Goal: Task Accomplishment & Management: Use online tool/utility

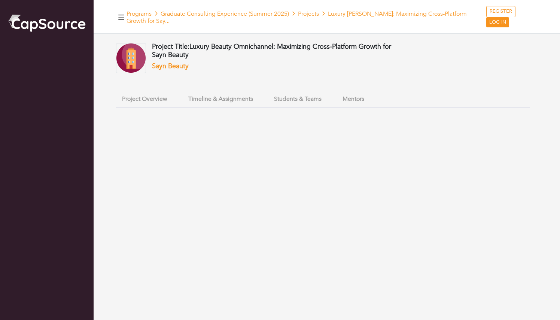
click at [229, 96] on button "Timeline & Assignments" at bounding box center [220, 99] width 77 height 16
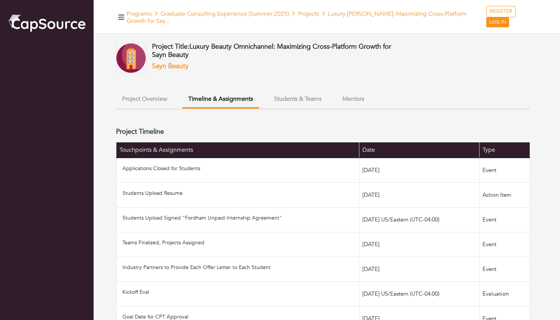
click at [289, 90] on div "Project Title: Luxury Beauty Omnichannel: Maximizing Cross-Platform Growth for …" at bounding box center [323, 310] width 414 height 535
click at [131, 106] on button "Project Overview" at bounding box center [144, 99] width 57 height 16
click at [145, 94] on button "Project Overview" at bounding box center [144, 99] width 57 height 16
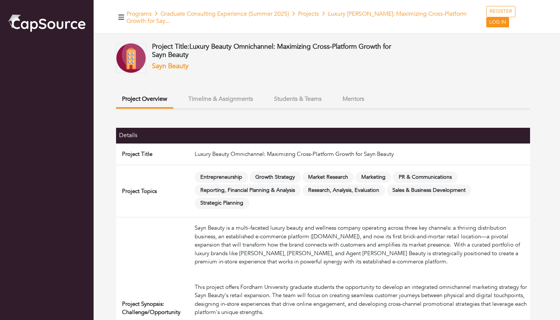
click at [136, 46] on img at bounding box center [131, 58] width 30 height 30
click at [198, 51] on span "Luxury Beauty Omnichannel: Maximizing Cross-Platform Growth for Sayn Beauty" at bounding box center [271, 51] width 239 height 18
click at [181, 64] on link "Sayn Beauty" at bounding box center [170, 65] width 37 height 9
click at [240, 94] on button "Timeline & Assignments" at bounding box center [220, 99] width 77 height 16
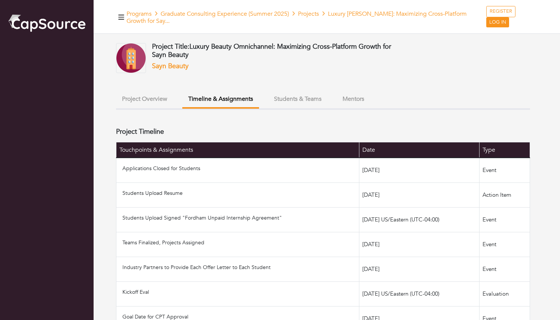
click at [325, 94] on button "Students & Teams" at bounding box center [298, 99] width 60 height 16
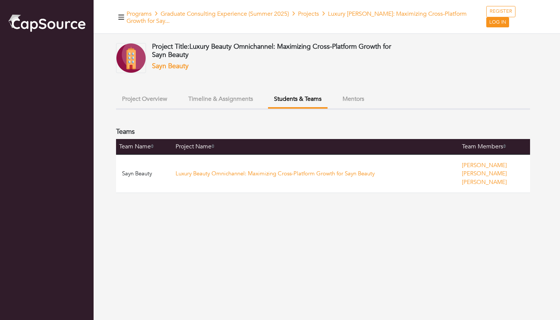
click at [157, 96] on button "Project Overview" at bounding box center [144, 99] width 57 height 16
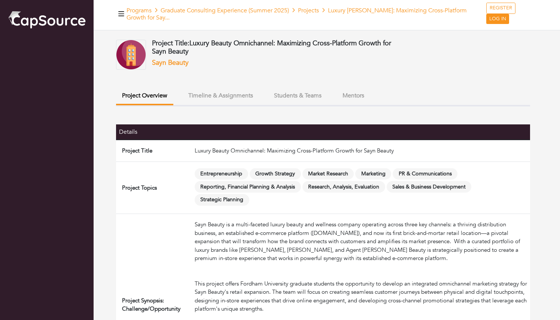
scroll to position [2, 0]
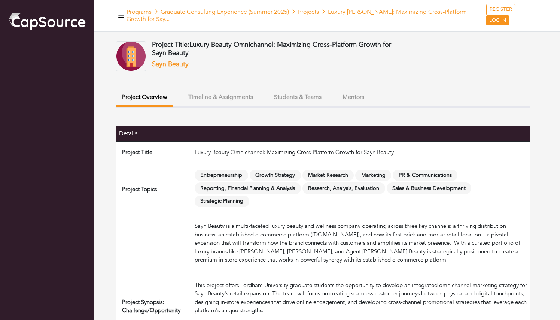
click at [239, 90] on button "Timeline & Assignments" at bounding box center [220, 97] width 77 height 16
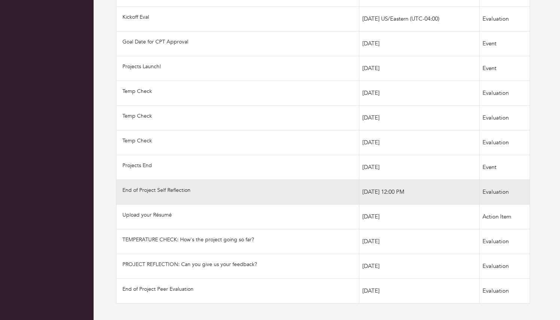
scroll to position [275, 0]
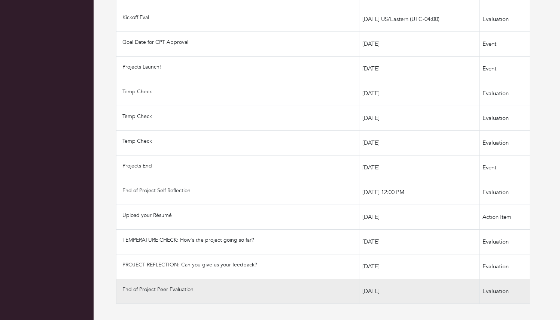
click at [232, 293] on td "End of Project Peer Evaluation" at bounding box center [237, 291] width 243 height 25
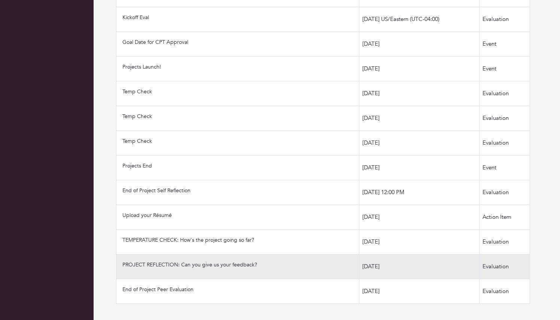
click at [259, 273] on td "PROJECT REFLECTION: Can you give us your feedback?" at bounding box center [237, 266] width 243 height 25
click at [241, 267] on td "PROJECT REFLECTION: Can you give us your feedback?" at bounding box center [237, 266] width 243 height 25
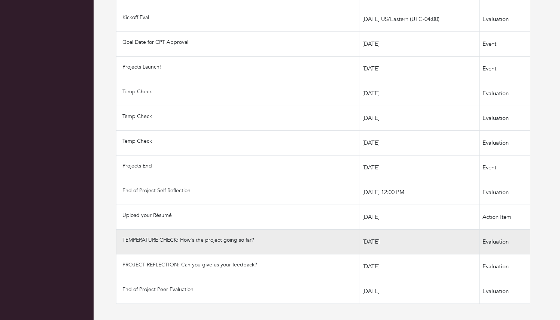
click at [273, 237] on p "TEMPERATURE CHECK: How's the project going so far?" at bounding box center [239, 240] width 234 height 8
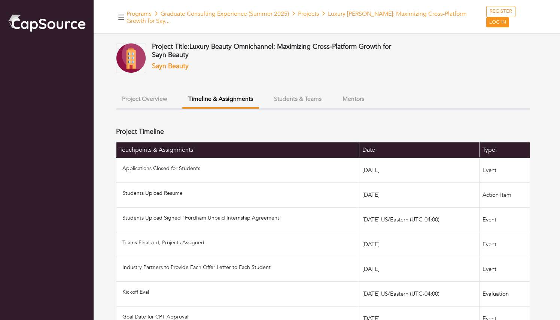
scroll to position [0, 0]
click at [154, 21] on span "Luxury [PERSON_NAME]: Maximizing Cross-Platform Growth for Say..." at bounding box center [297, 17] width 340 height 15
click at [316, 4] on div "Programs Graduate Consulting Experience (Summer 2025) Projects Luxury Beauty Om…" at bounding box center [327, 17] width 467 height 34
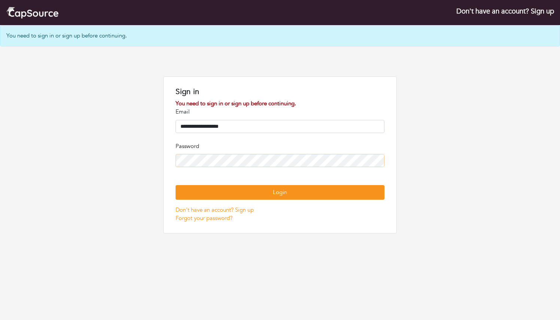
click at [280, 200] on button "Login" at bounding box center [280, 192] width 209 height 15
drag, startPoint x: 253, startPoint y: 126, endPoint x: 106, endPoint y: 105, distance: 148.6
click at [106, 106] on div "**********" at bounding box center [280, 154] width 560 height 157
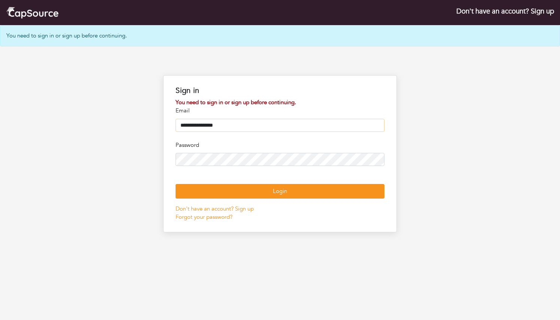
type input "**********"
click at [252, 199] on button "Login" at bounding box center [280, 191] width 209 height 15
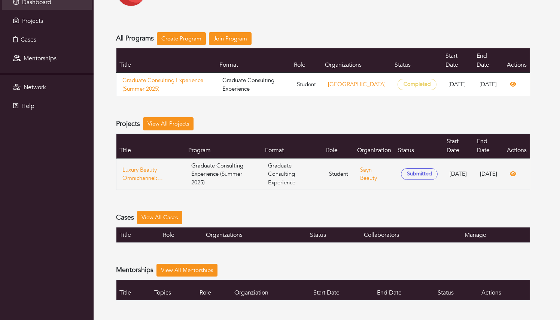
scroll to position [60, 0]
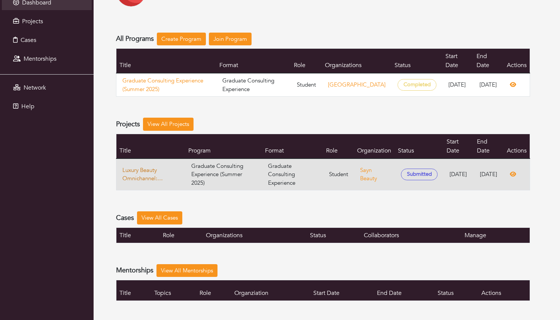
click at [148, 179] on link "Luxury Beauty Omnichannel: Maximizing Cross-Platform Growth for Sayn Beauty" at bounding box center [150, 174] width 57 height 17
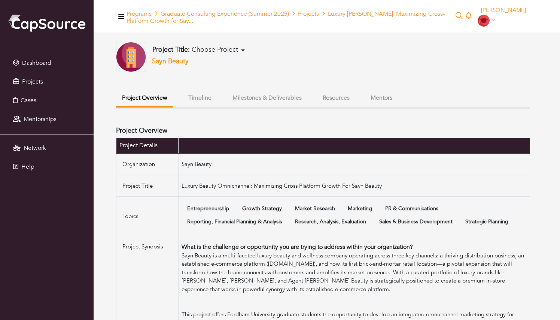
click at [264, 99] on button "Milestones & Deliverables" at bounding box center [267, 98] width 81 height 16
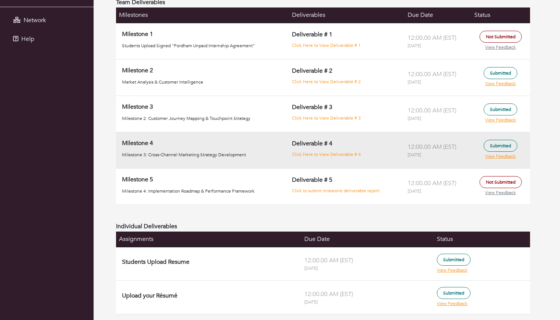
scroll to position [127, 0]
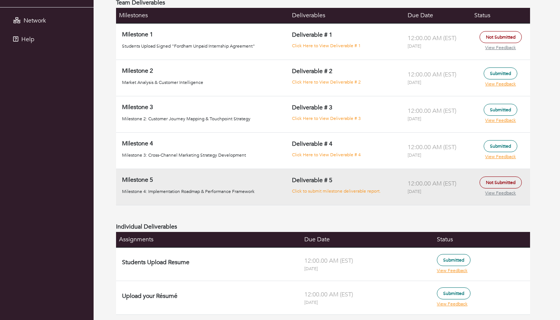
click at [496, 184] on span "Not Submitted" at bounding box center [501, 182] width 42 height 12
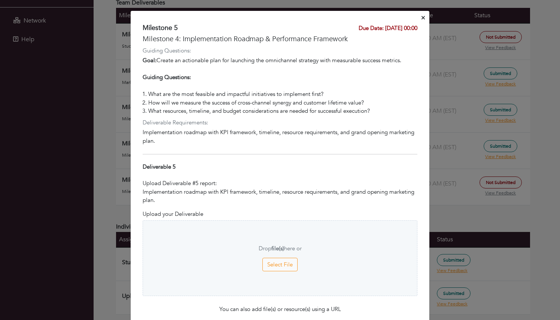
click at [281, 264] on button "Select File" at bounding box center [280, 265] width 35 height 14
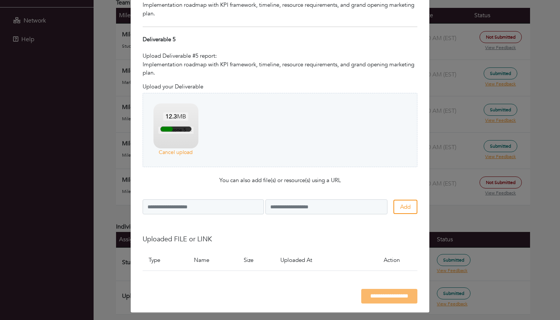
click at [375, 291] on div "**********" at bounding box center [280, 296] width 275 height 15
click at [347, 245] on form "**********" at bounding box center [280, 198] width 275 height 211
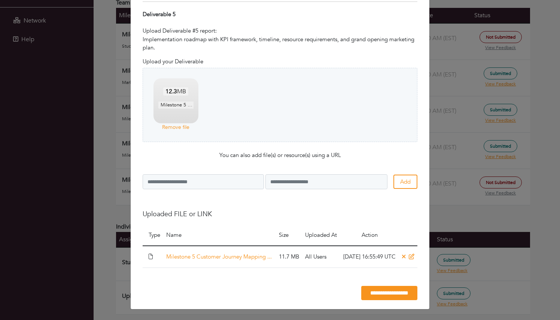
scroll to position [166, 0]
click at [366, 299] on input "**********" at bounding box center [389, 293] width 56 height 15
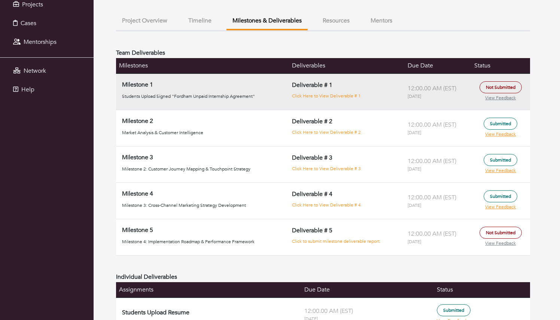
scroll to position [76, 0]
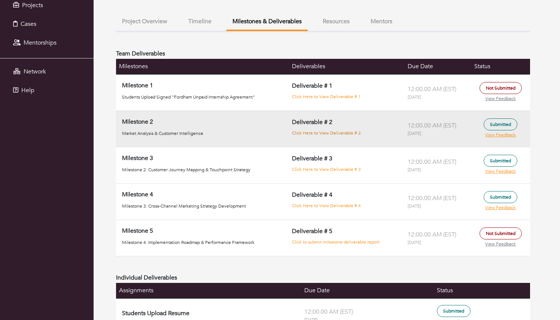
click at [327, 134] on link "Click Here to View Deliverable # 2" at bounding box center [326, 133] width 69 height 6
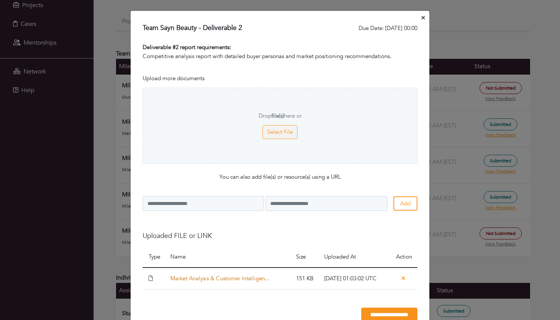
click at [240, 278] on link "Market Analysis & Customer Intelligen..." at bounding box center [219, 278] width 99 height 7
click at [149, 277] on icon at bounding box center [151, 278] width 4 height 6
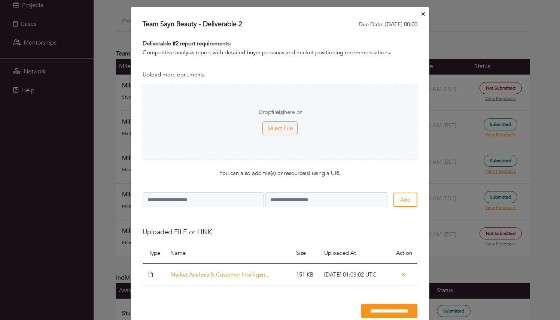
click at [207, 278] on td "Market Analysis & Customer Intelligen..." at bounding box center [230, 275] width 126 height 22
click at [206, 271] on link "Market Analysis & Customer Intelligen..." at bounding box center [219, 274] width 99 height 7
click at [421, 16] on button "Close" at bounding box center [423, 15] width 6 height 12
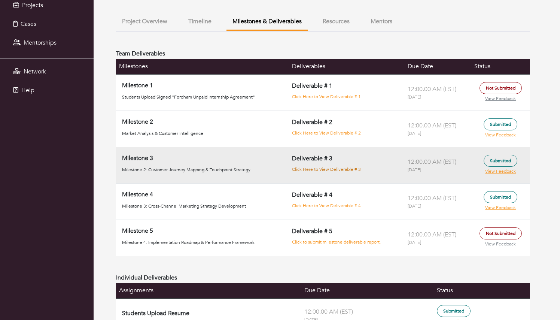
click at [329, 172] on link "Click Here to View Deliverable # 3" at bounding box center [326, 169] width 69 height 6
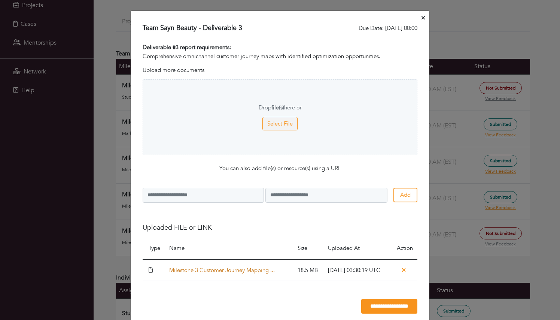
click at [235, 267] on link "Milestone 3 Customer Journey Mapping ..." at bounding box center [222, 269] width 106 height 7
click at [423, 19] on icon "Close" at bounding box center [423, 18] width 3 height 6
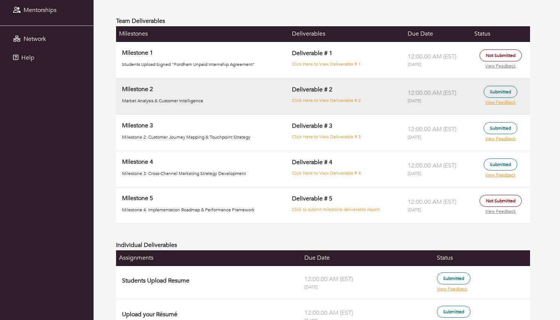
scroll to position [110, 0]
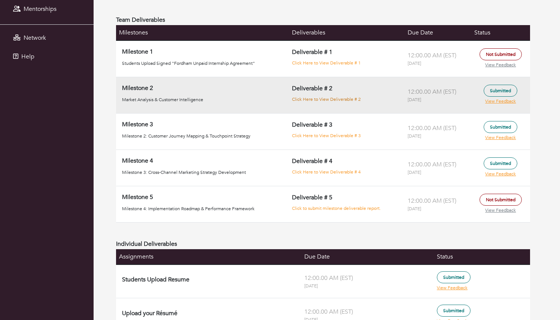
click at [319, 97] on link "Click Here to View Deliverable # 2" at bounding box center [326, 99] width 69 height 6
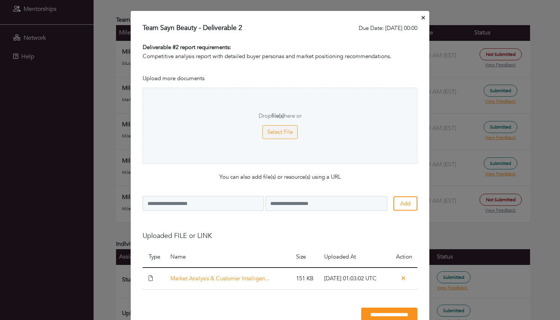
click at [423, 18] on icon "Close" at bounding box center [423, 17] width 3 height 3
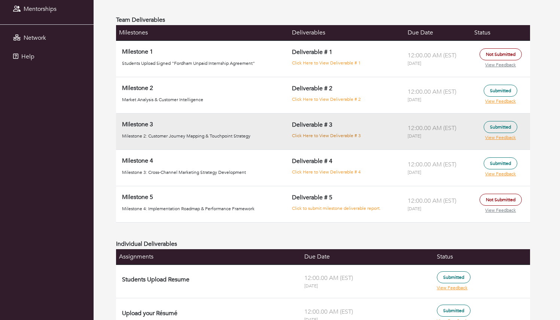
click at [311, 136] on link "Click Here to View Deliverable # 3" at bounding box center [326, 136] width 69 height 6
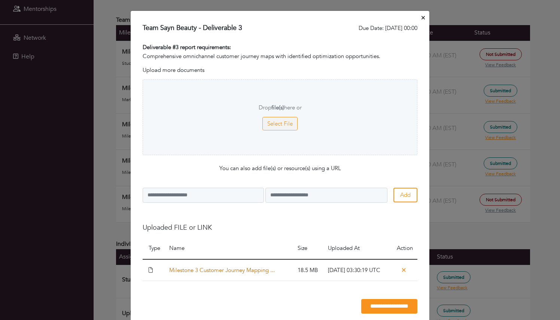
click at [226, 271] on link "Milestone 3 Customer Journey Mapping ..." at bounding box center [222, 269] width 106 height 7
click at [423, 19] on icon "Close" at bounding box center [423, 17] width 3 height 3
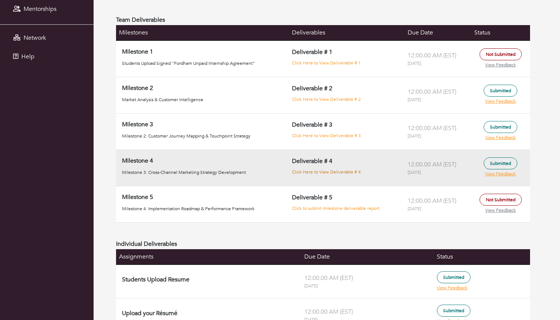
click at [312, 174] on link "Click Here to View Deliverable # 4" at bounding box center [326, 172] width 69 height 6
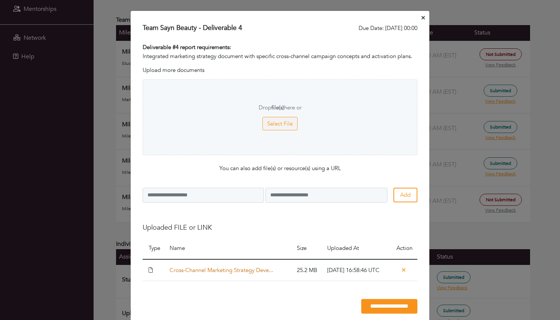
click at [239, 267] on link "Cross-Channel Marketing Strategy Deve..." at bounding box center [222, 269] width 104 height 7
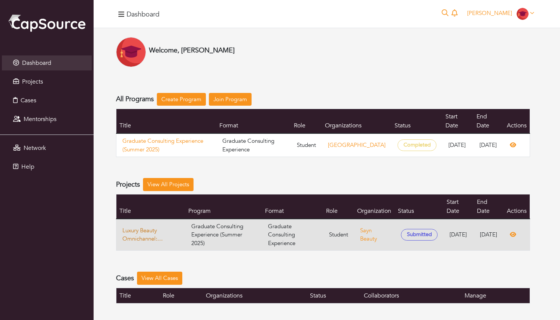
click at [149, 234] on link "Luxury Beauty Omnichannel: Maximizing Cross-Platform Growth for Sayn Beauty" at bounding box center [150, 234] width 57 height 17
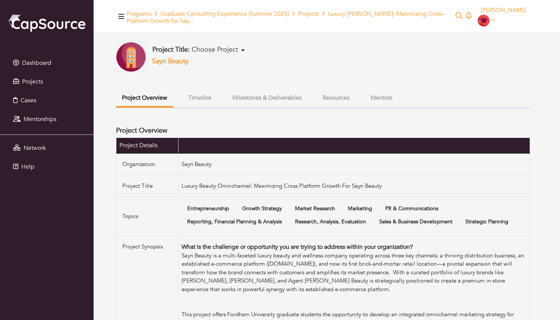
scroll to position [0, 0]
click at [257, 96] on button "Milestones & Deliverables" at bounding box center [267, 98] width 81 height 16
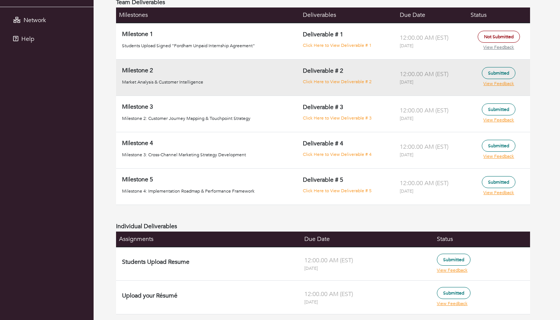
scroll to position [127, 0]
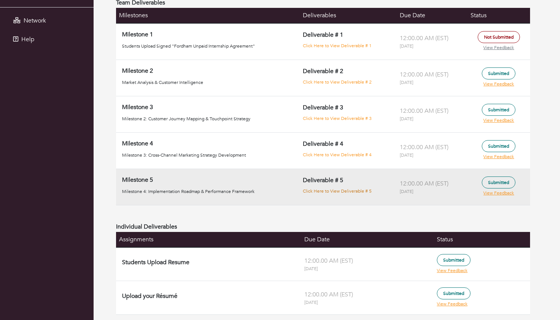
click at [265, 191] on link "Click Here to View Deliverable # 5" at bounding box center [337, 191] width 69 height 6
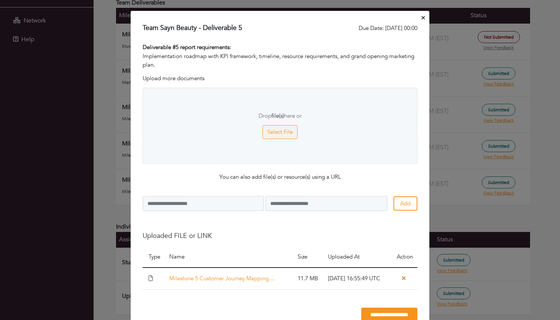
click at [265, 269] on icon at bounding box center [403, 277] width 3 height 3
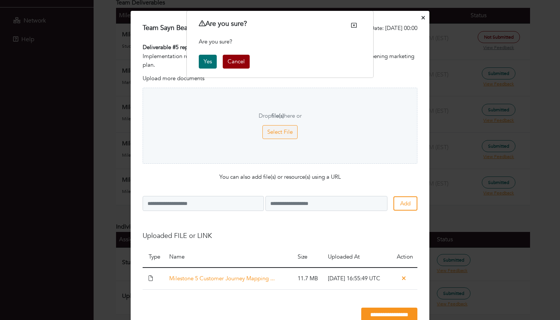
click at [265, 269] on div "Are you sure? Are you sure? Yes Cancel" at bounding box center [280, 160] width 560 height 320
click at [211, 63] on button "Yes" at bounding box center [208, 62] width 18 height 14
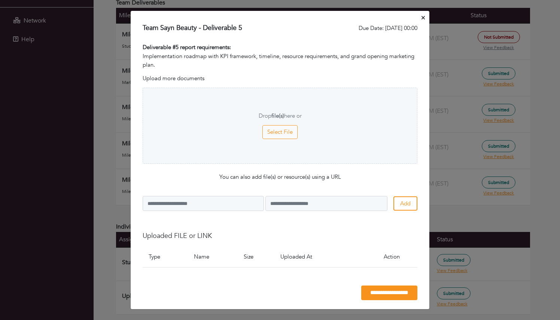
click at [265, 131] on button "Select File" at bounding box center [280, 132] width 35 height 14
click at [265, 128] on button "Select File" at bounding box center [280, 132] width 35 height 14
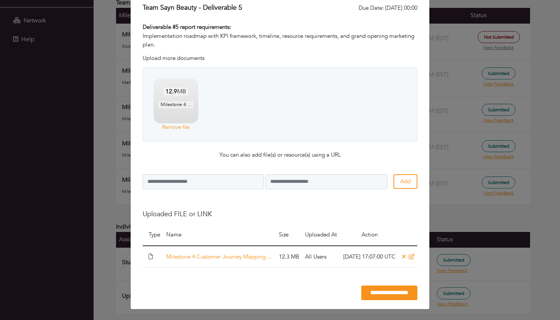
scroll to position [35, 0]
click at [265, 269] on input "**********" at bounding box center [389, 292] width 56 height 15
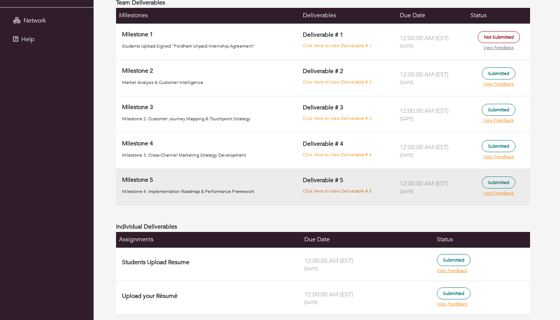
click at [265, 190] on link "Click Here to View Deliverable # 5" at bounding box center [337, 191] width 69 height 6
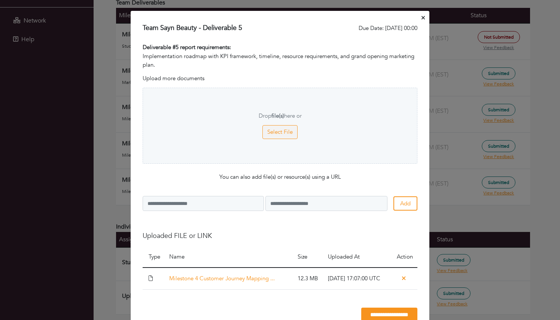
scroll to position [0, 0]
click at [265, 18] on icon "Close" at bounding box center [423, 17] width 3 height 3
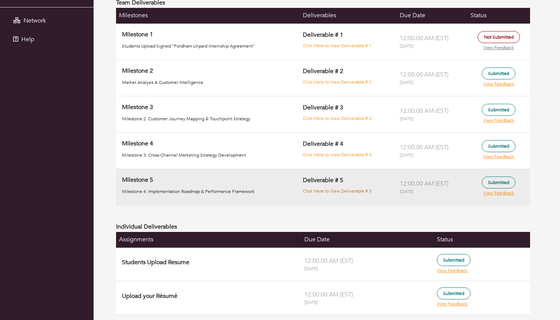
click at [265, 191] on link "Click Here to View Deliverable # 5" at bounding box center [337, 191] width 69 height 6
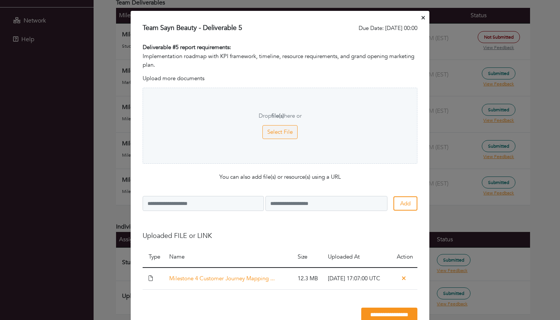
click at [265, 19] on button "Close" at bounding box center [423, 18] width 6 height 12
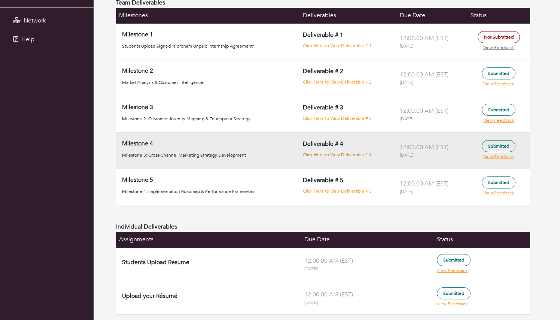
click at [265, 153] on link "Click Here to View Deliverable # 4" at bounding box center [337, 155] width 69 height 6
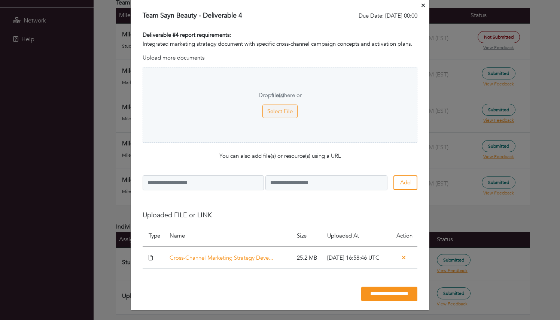
scroll to position [12, 0]
click at [265, 3] on icon "Close" at bounding box center [423, 6] width 3 height 6
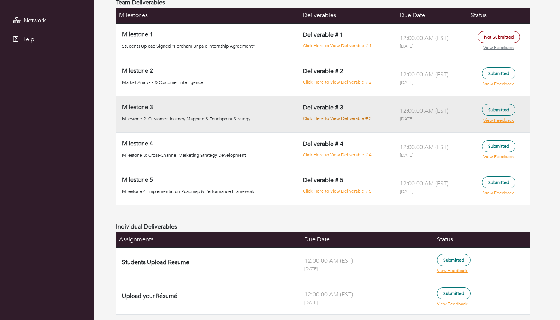
click at [265, 121] on link "Click Here to View Deliverable # 3" at bounding box center [337, 118] width 69 height 6
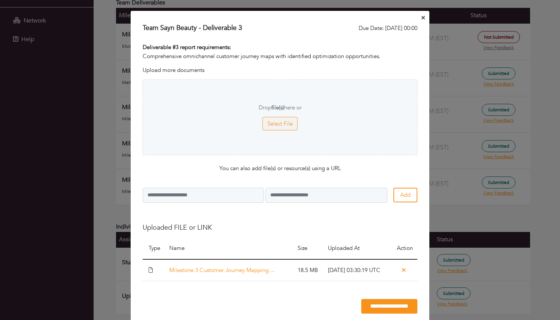
click at [265, 17] on icon "Close" at bounding box center [423, 18] width 3 height 6
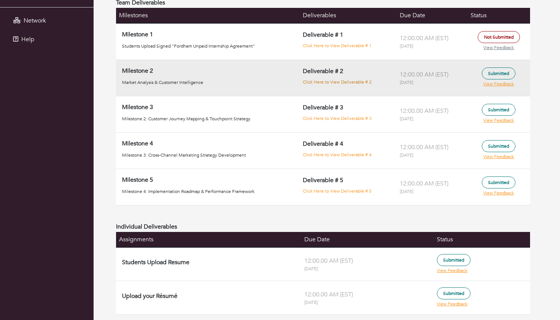
click at [265, 83] on link "Click Here to View Deliverable # 2" at bounding box center [337, 82] width 69 height 6
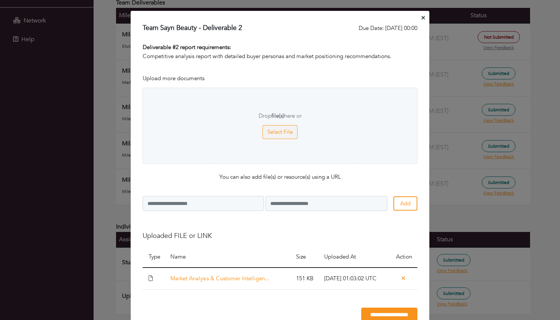
click at [265, 16] on icon "Close" at bounding box center [423, 18] width 3 height 6
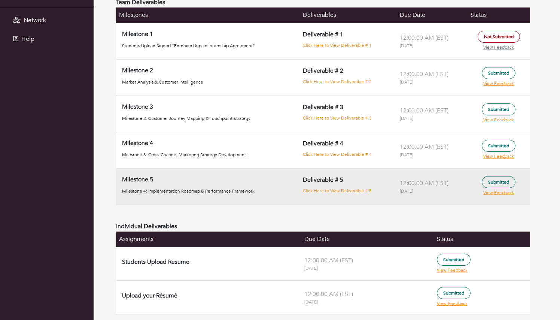
scroll to position [127, 0]
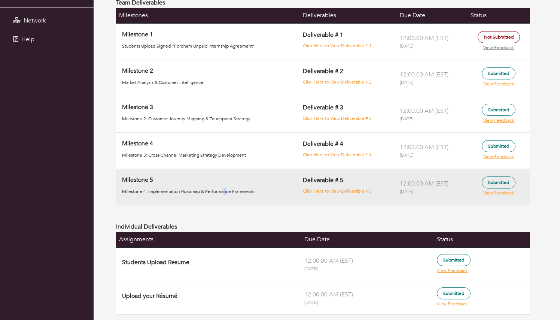
click at [225, 192] on p "Milestone 4: Implementation Roadmap & Performance Framework" at bounding box center [209, 191] width 175 height 7
click at [265, 191] on link "Click Here to View Deliverable # 5" at bounding box center [337, 191] width 69 height 6
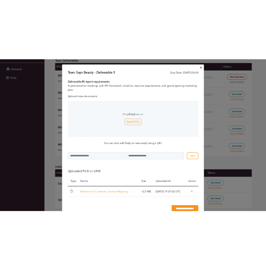
scroll to position [0, 0]
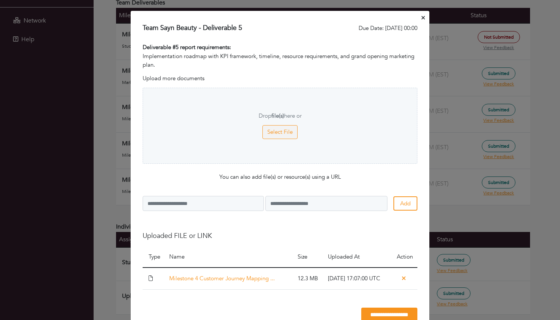
click at [265, 16] on icon "Close" at bounding box center [423, 18] width 3 height 6
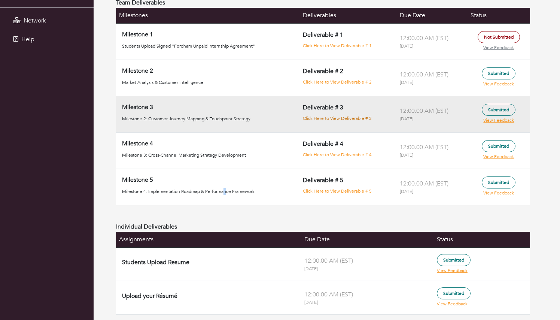
click at [265, 118] on link "Click Here to View Deliverable # 3" at bounding box center [337, 118] width 69 height 6
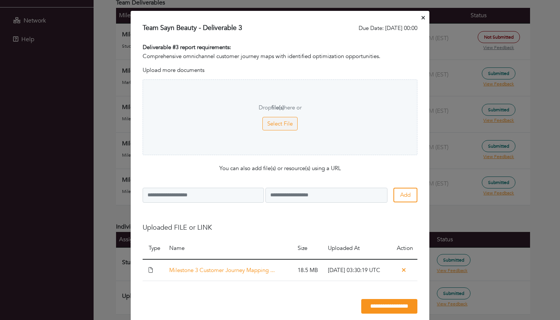
click at [265, 16] on icon "Close" at bounding box center [423, 17] width 3 height 3
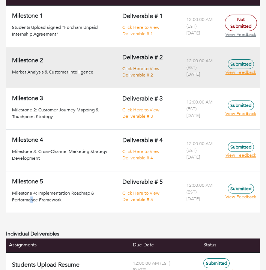
click at [143, 67] on link "Click Here to View Deliverable # 2" at bounding box center [140, 72] width 37 height 12
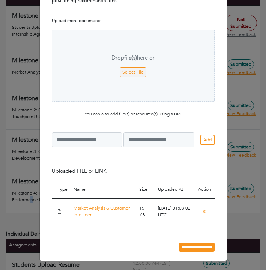
scroll to position [58, 0]
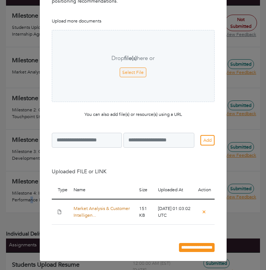
click at [81, 208] on link "Market Analysis & Customer Intelligen..." at bounding box center [101, 211] width 56 height 13
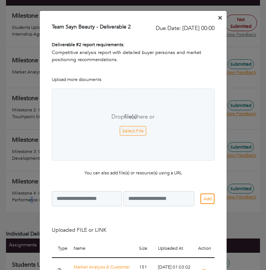
scroll to position [0, 0]
click at [222, 16] on button "Close" at bounding box center [219, 18] width 6 height 12
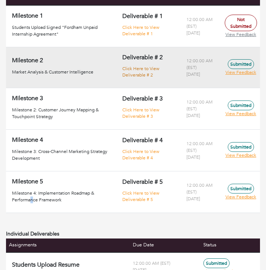
click at [145, 68] on link "Click Here to View Deliverable # 2" at bounding box center [140, 72] width 37 height 12
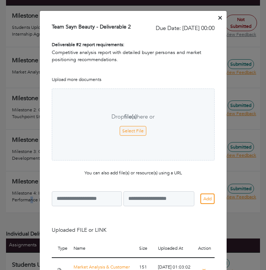
click at [218, 16] on icon "Close" at bounding box center [219, 18] width 3 height 6
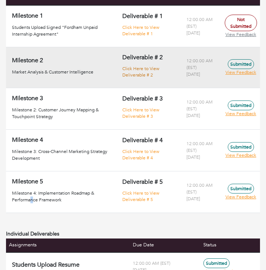
click at [144, 73] on link "Click Here to View Deliverable # 2" at bounding box center [140, 72] width 37 height 12
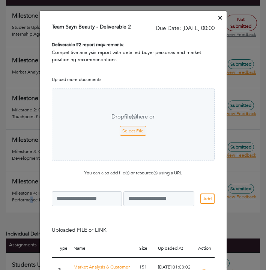
click at [218, 19] on icon "Close" at bounding box center [219, 17] width 3 height 3
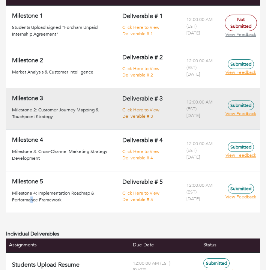
click at [151, 112] on link "Click Here to View Deliverable # 3" at bounding box center [140, 113] width 37 height 12
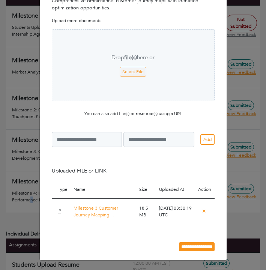
scroll to position [51, 0]
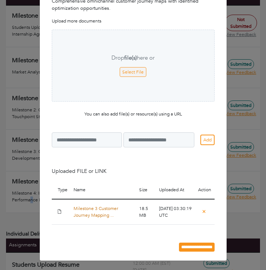
click at [96, 214] on link "Milestone 3 Customer Journey Mapping ..." at bounding box center [95, 211] width 45 height 13
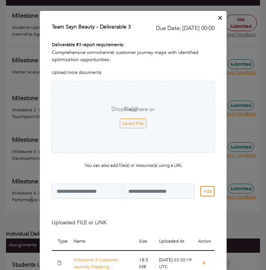
click at [221, 17] on icon "Close" at bounding box center [219, 17] width 3 height 3
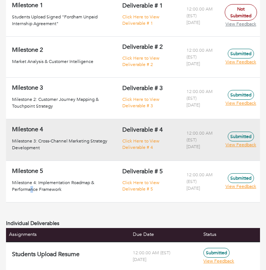
scroll to position [142, 0]
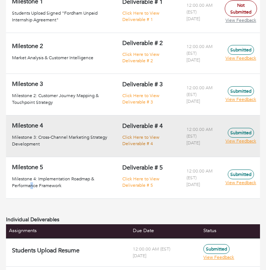
click at [148, 143] on link "Click Here to View Deliverable # 4" at bounding box center [140, 140] width 37 height 12
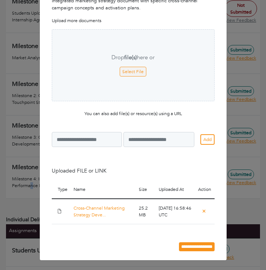
scroll to position [51, 0]
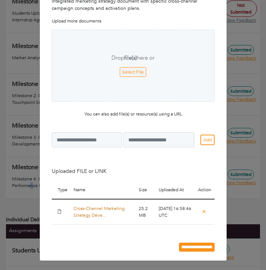
click at [99, 208] on link "Cross-Channel Marketing Strategy Deve..." at bounding box center [98, 211] width 51 height 13
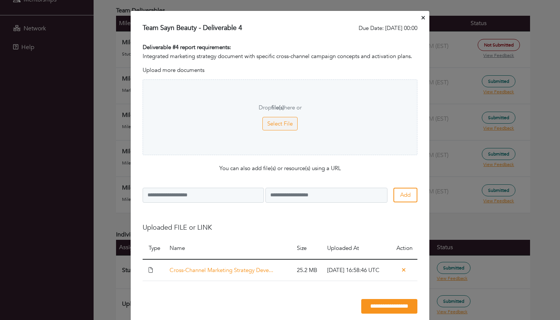
scroll to position [0, 0]
click at [265, 17] on icon "Close" at bounding box center [423, 17] width 3 height 3
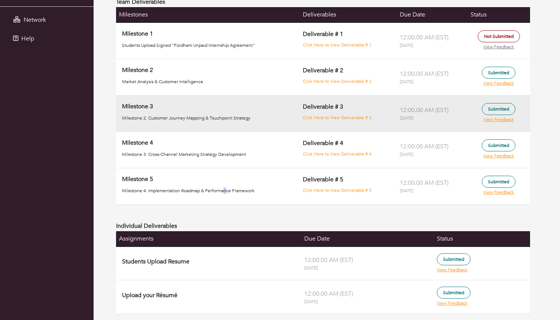
scroll to position [127, 0]
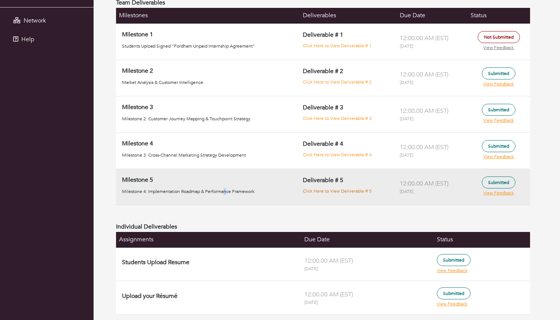
click at [265, 194] on link "Click Here to View Deliverable # 5" at bounding box center [337, 191] width 69 height 6
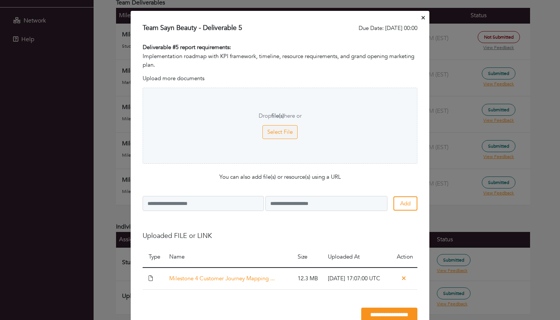
scroll to position [0, 0]
click at [265, 19] on icon "Close" at bounding box center [423, 17] width 3 height 3
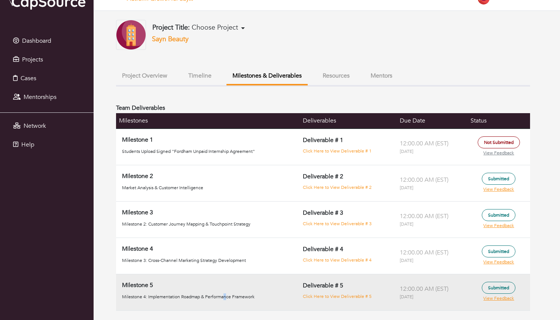
scroll to position [19, 0]
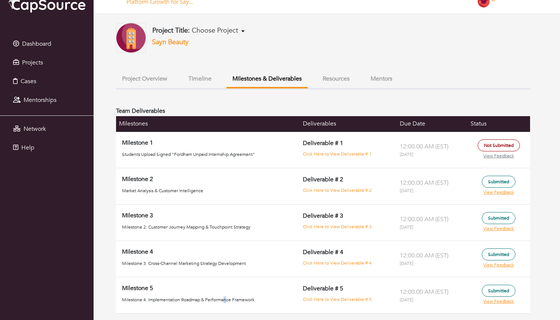
click at [202, 79] on button "Timeline" at bounding box center [199, 79] width 35 height 16
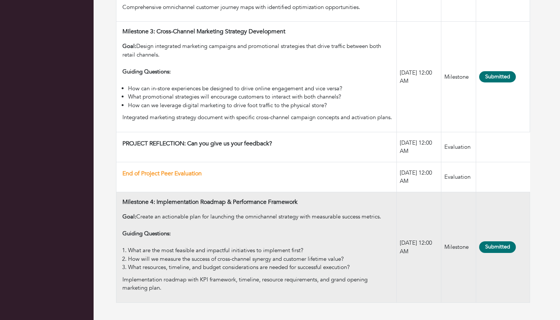
scroll to position [855, 0]
